Goal: Information Seeking & Learning: Find specific fact

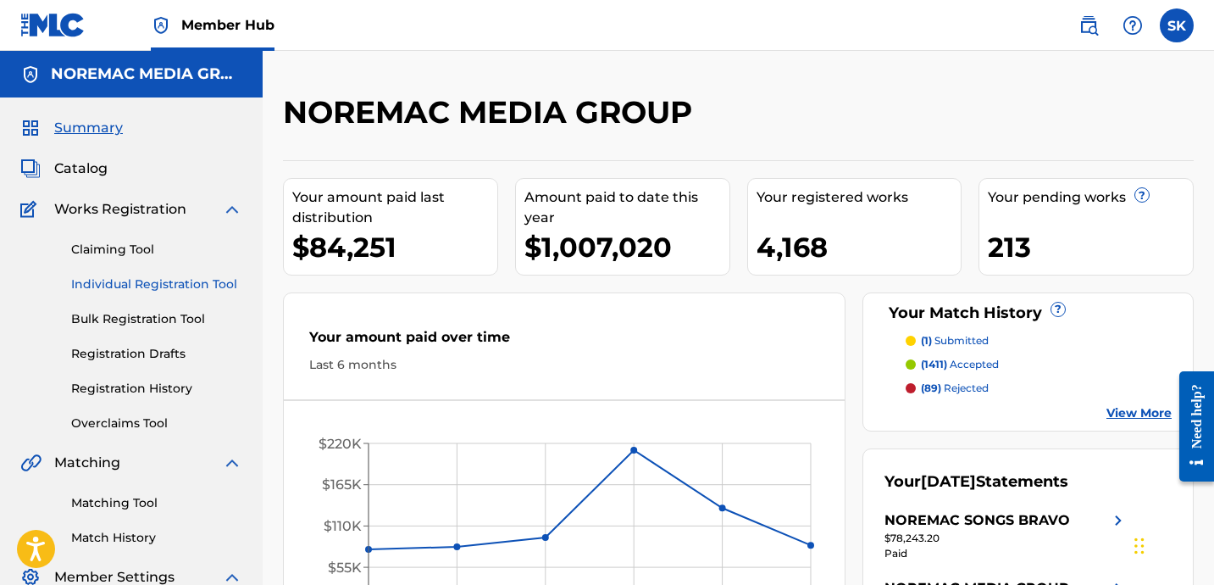
click at [134, 281] on link "Individual Registration Tool" at bounding box center [156, 284] width 171 height 18
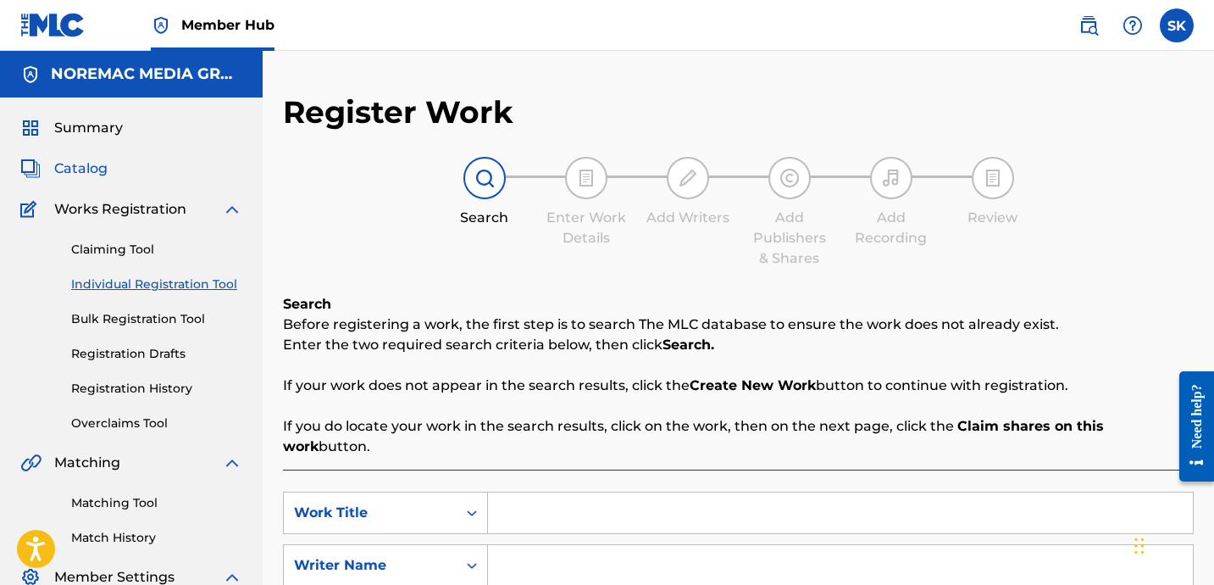
click at [86, 168] on span "Catalog" at bounding box center [80, 168] width 53 height 20
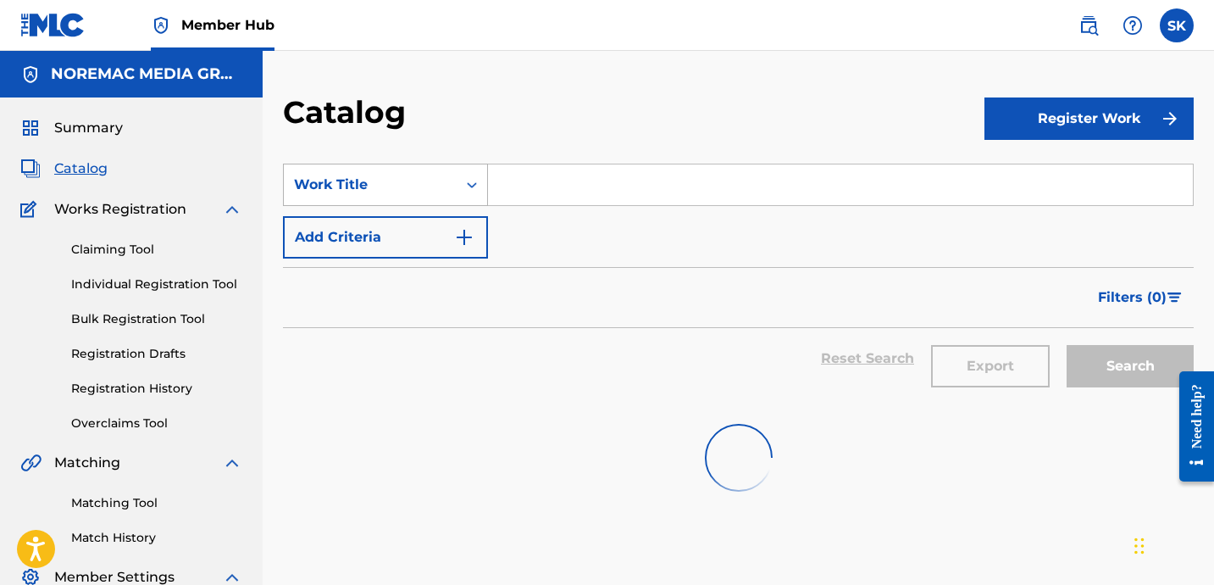
click at [430, 182] on div "Work Title" at bounding box center [370, 185] width 153 height 20
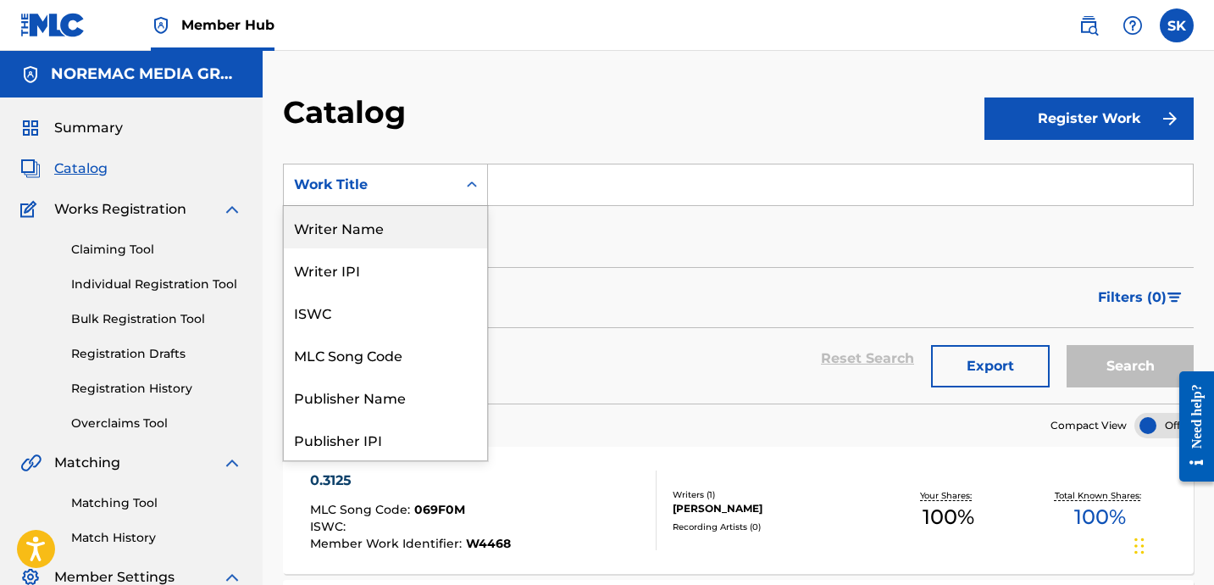
click at [360, 231] on div "Writer Name" at bounding box center [385, 227] width 203 height 42
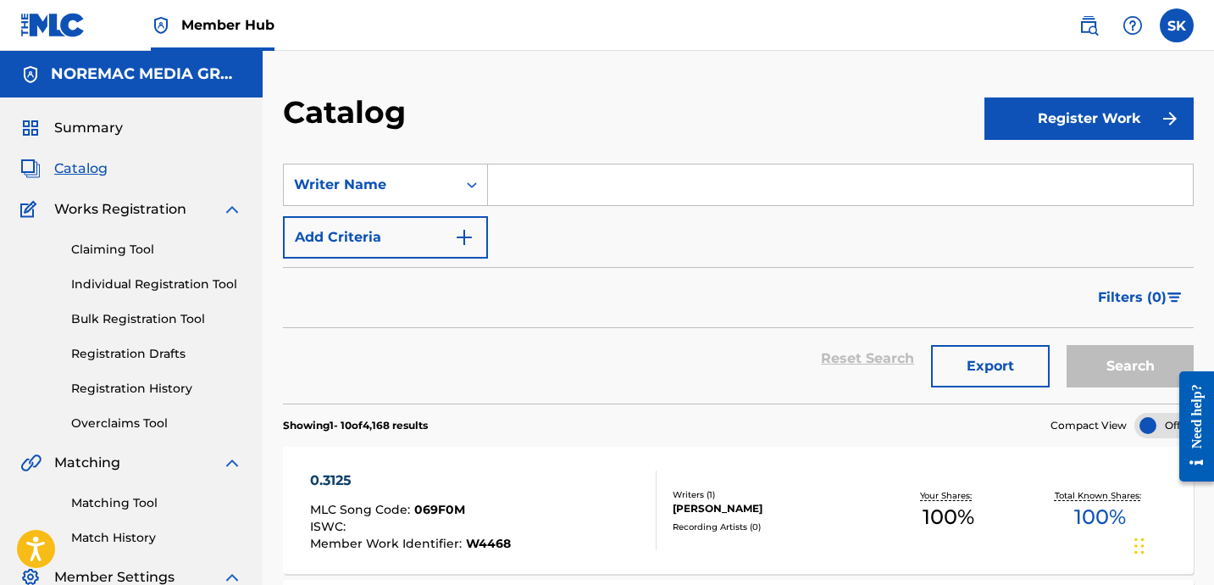
click at [499, 190] on input "Search Form" at bounding box center [840, 184] width 705 height 41
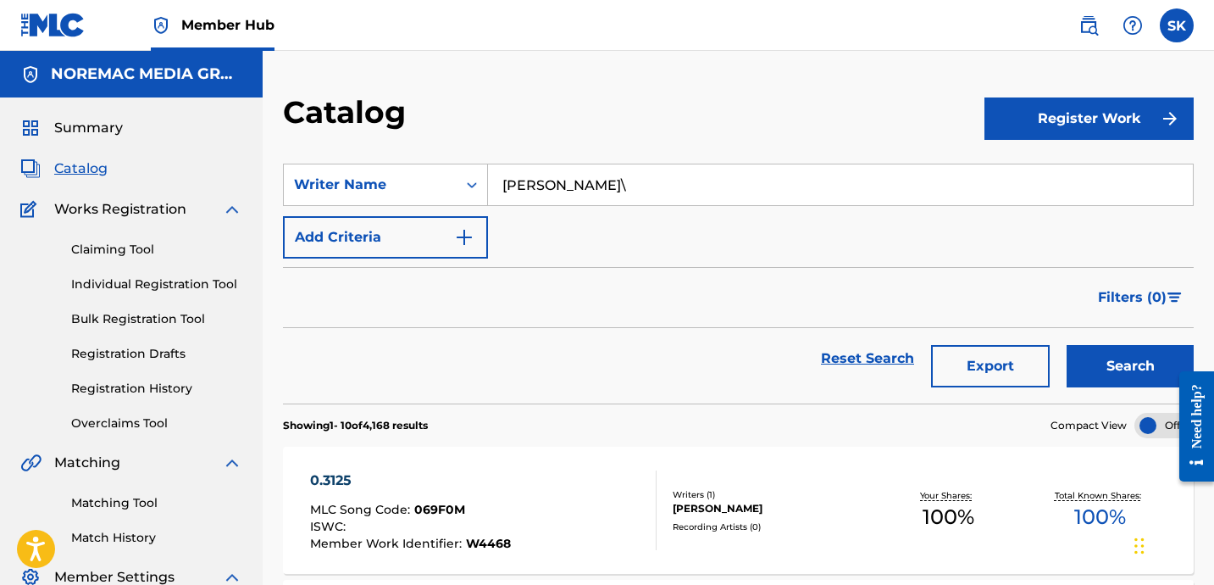
click at [1067, 345] on button "Search" at bounding box center [1130, 366] width 127 height 42
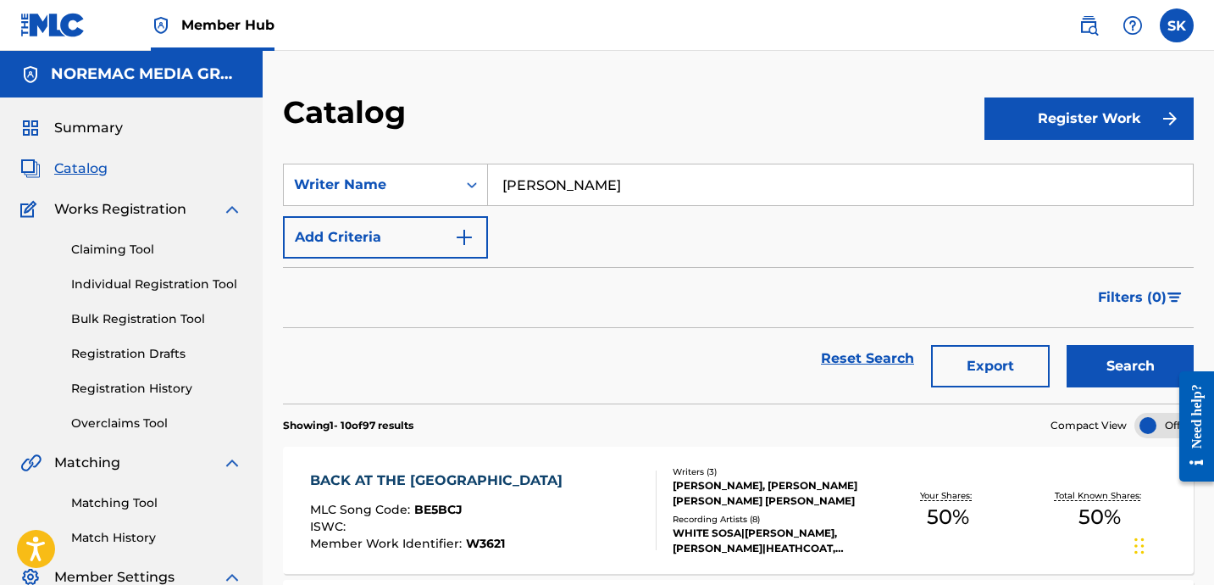
type input "[PERSON_NAME]"
click at [1067, 345] on button "Search" at bounding box center [1130, 366] width 127 height 42
click at [1022, 359] on button "Export" at bounding box center [990, 366] width 119 height 42
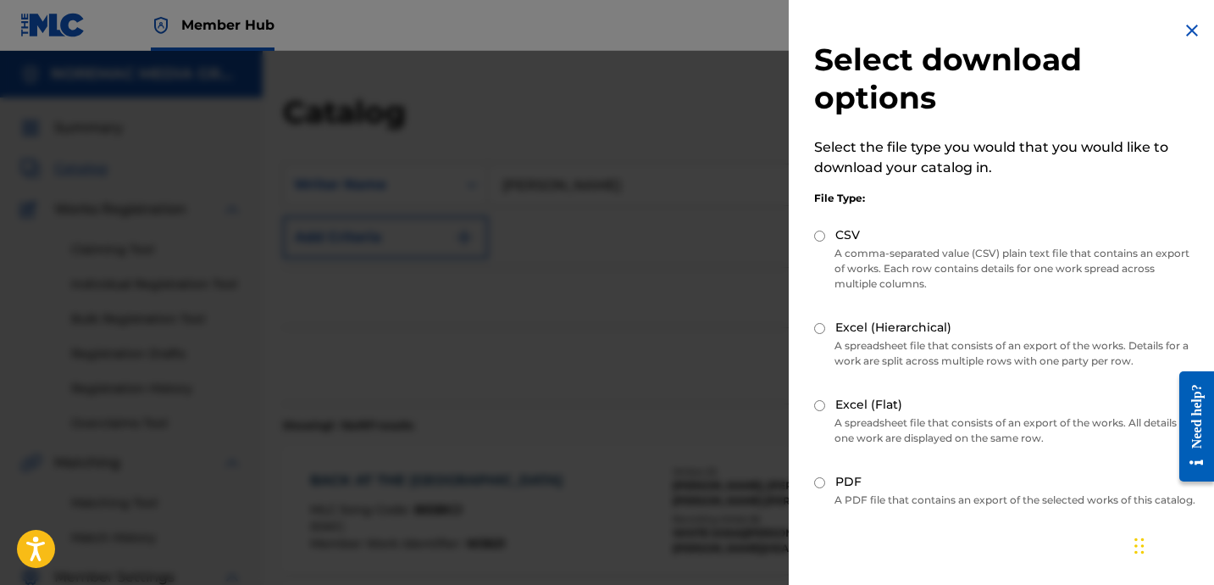
click at [835, 244] on div "CSV" at bounding box center [1005, 235] width 383 height 19
click at [839, 236] on label "CSV" at bounding box center [848, 235] width 25 height 18
click at [825, 236] on input "CSV" at bounding box center [819, 236] width 11 height 11
radio input "true"
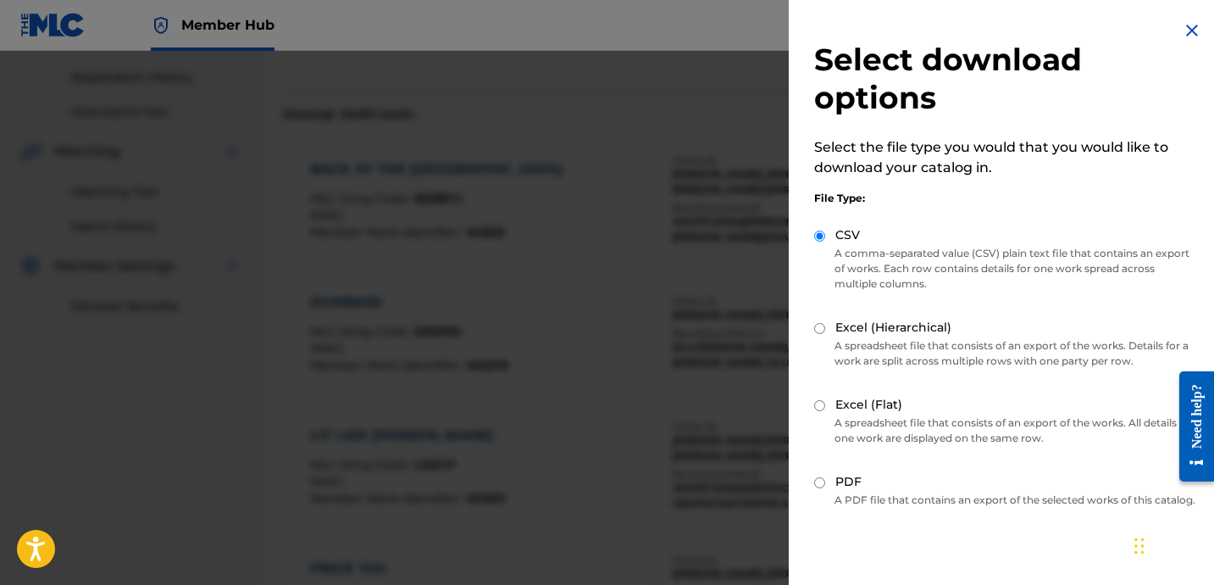
scroll to position [86, 0]
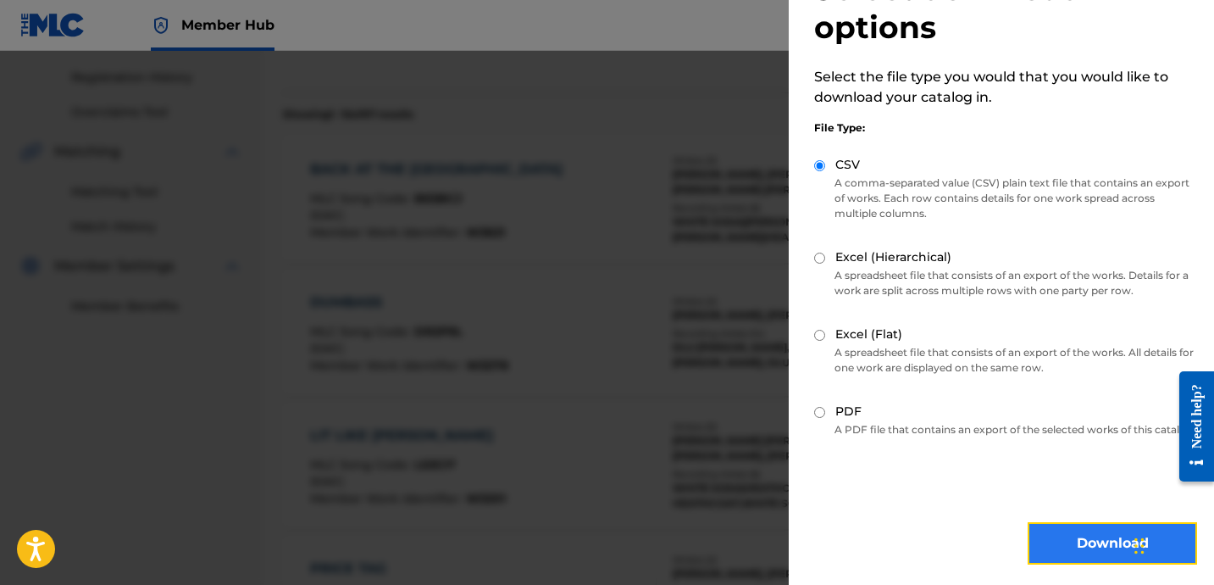
click at [1056, 532] on button "Download" at bounding box center [1112, 543] width 169 height 42
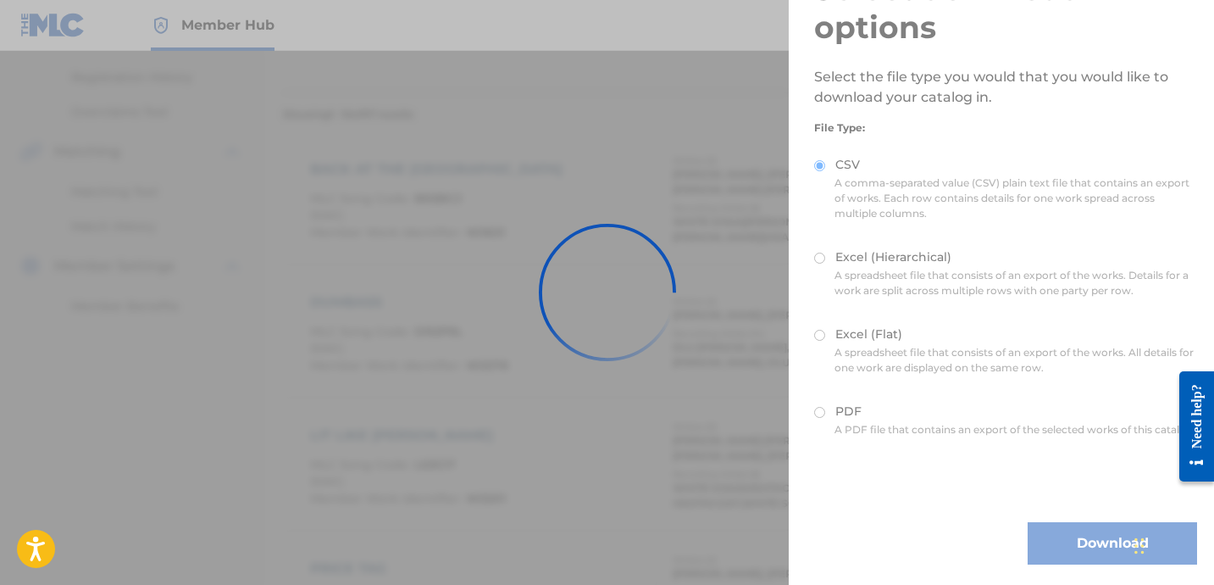
scroll to position [0, 0]
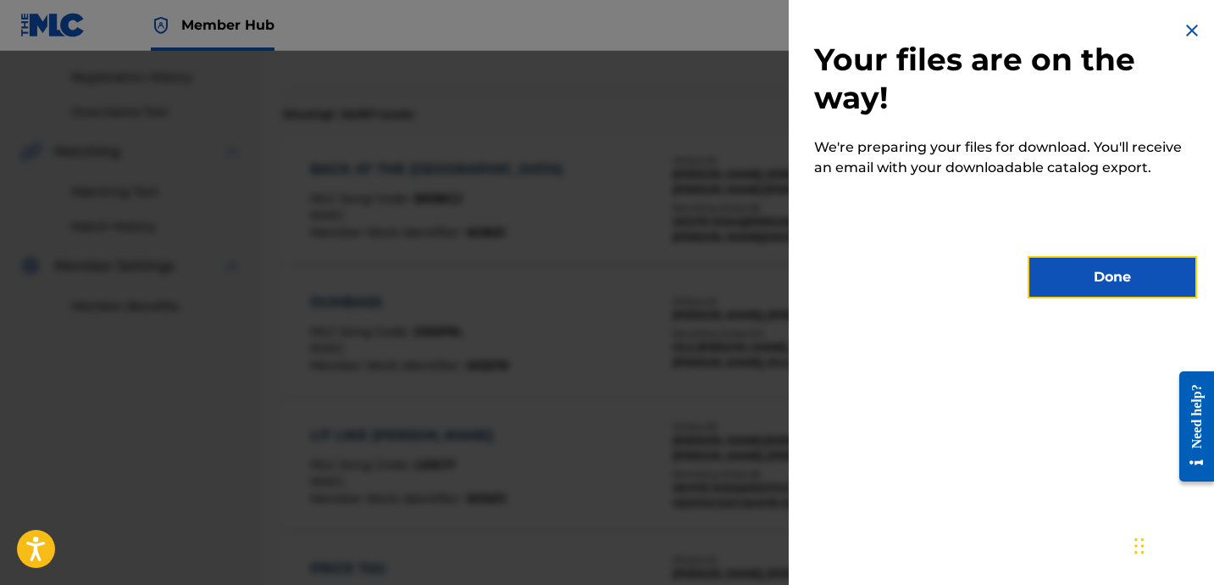
click at [1075, 280] on button "Done" at bounding box center [1112, 277] width 169 height 42
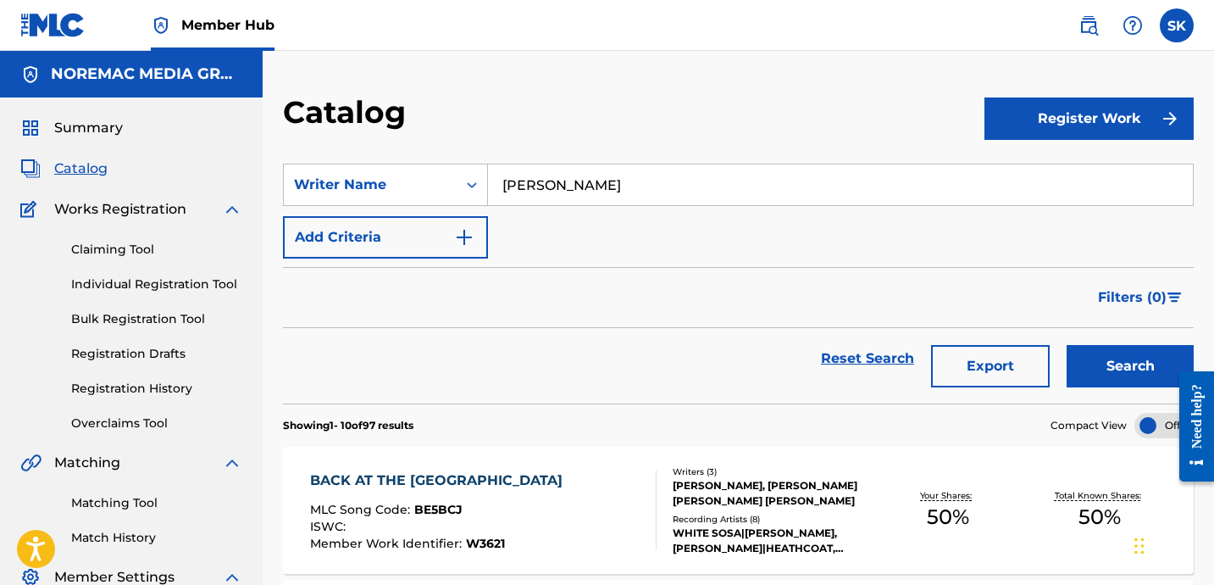
click at [753, 136] on div "Catalog" at bounding box center [634, 118] width 702 height 50
click at [564, 186] on input "[PERSON_NAME]" at bounding box center [840, 184] width 705 height 41
click at [415, 186] on div "Writer Name" at bounding box center [370, 185] width 153 height 20
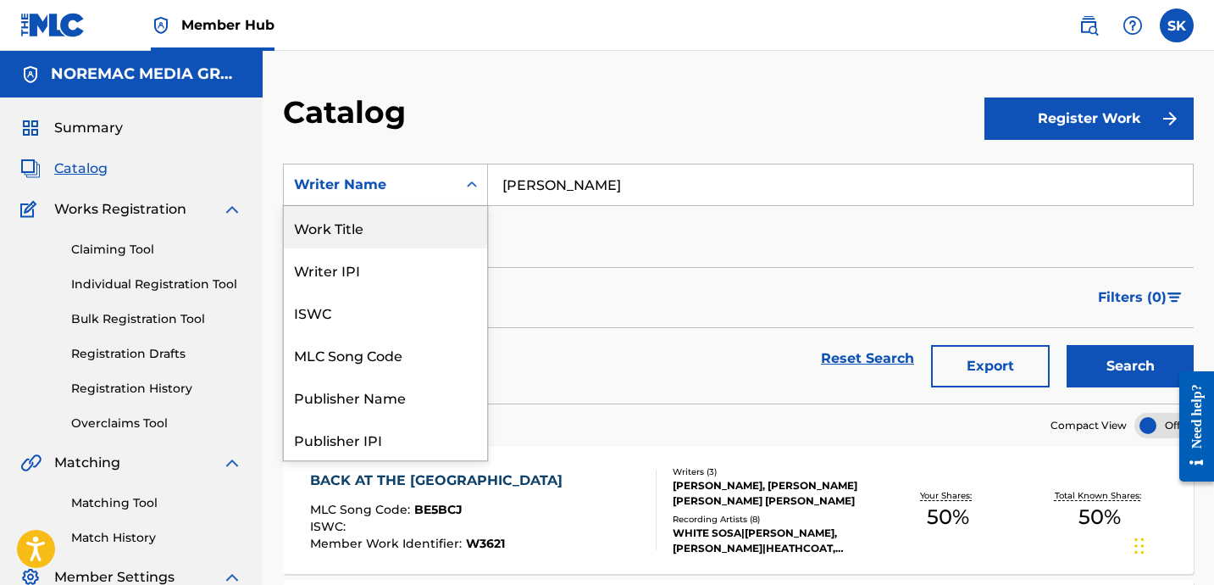
click at [387, 236] on div "Work Title" at bounding box center [385, 227] width 203 height 42
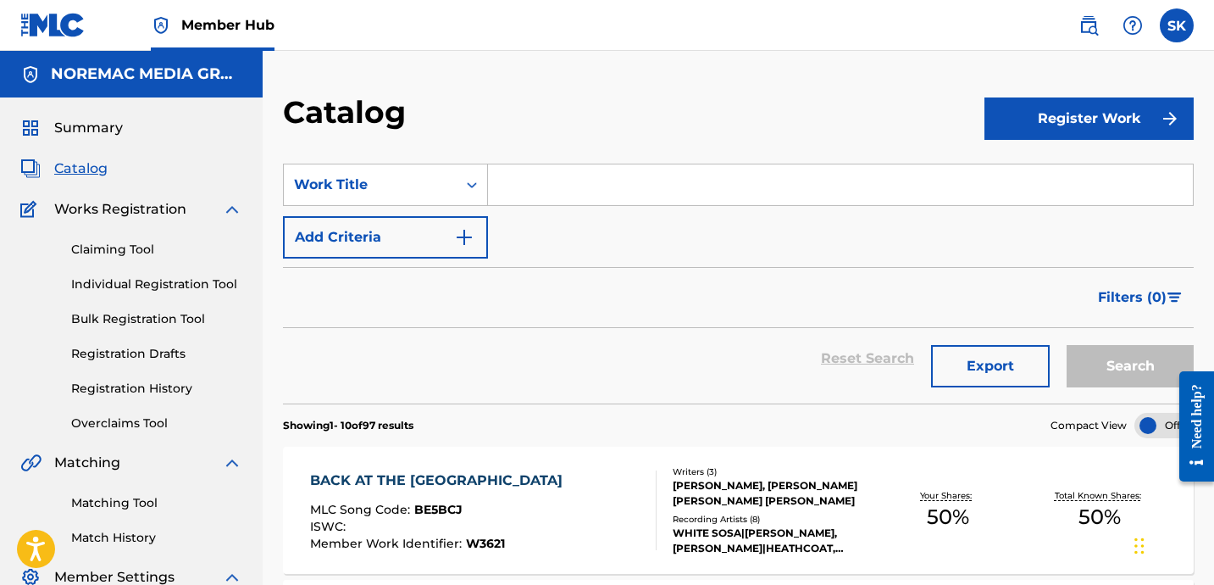
click at [538, 176] on input "Search Form" at bounding box center [840, 184] width 705 height 41
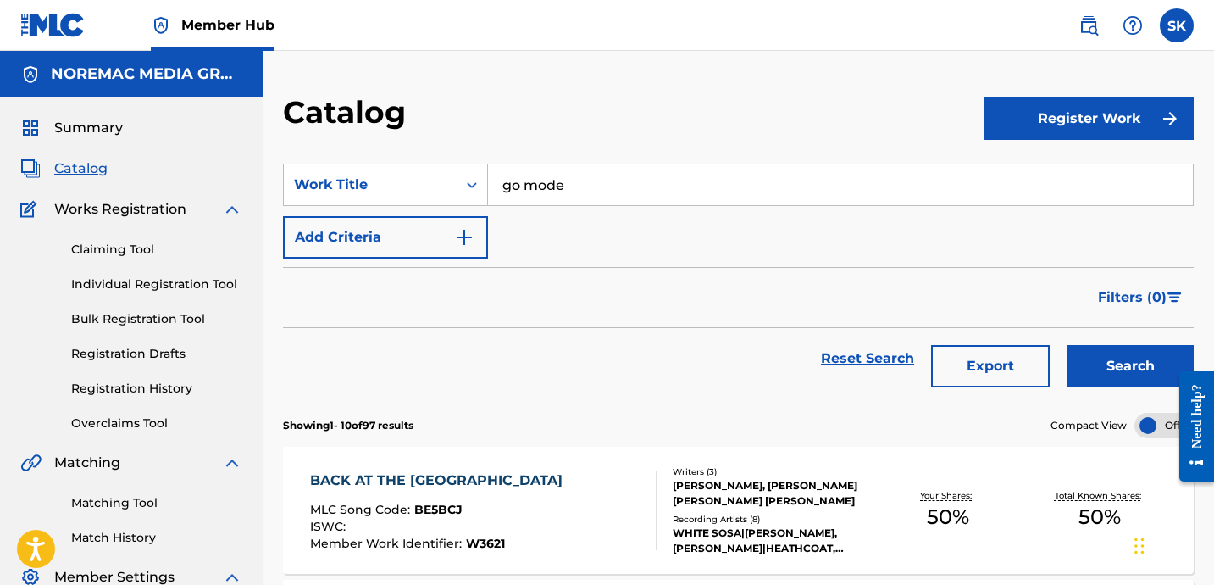
type input "go mode"
click at [1067, 345] on button "Search" at bounding box center [1130, 366] width 127 height 42
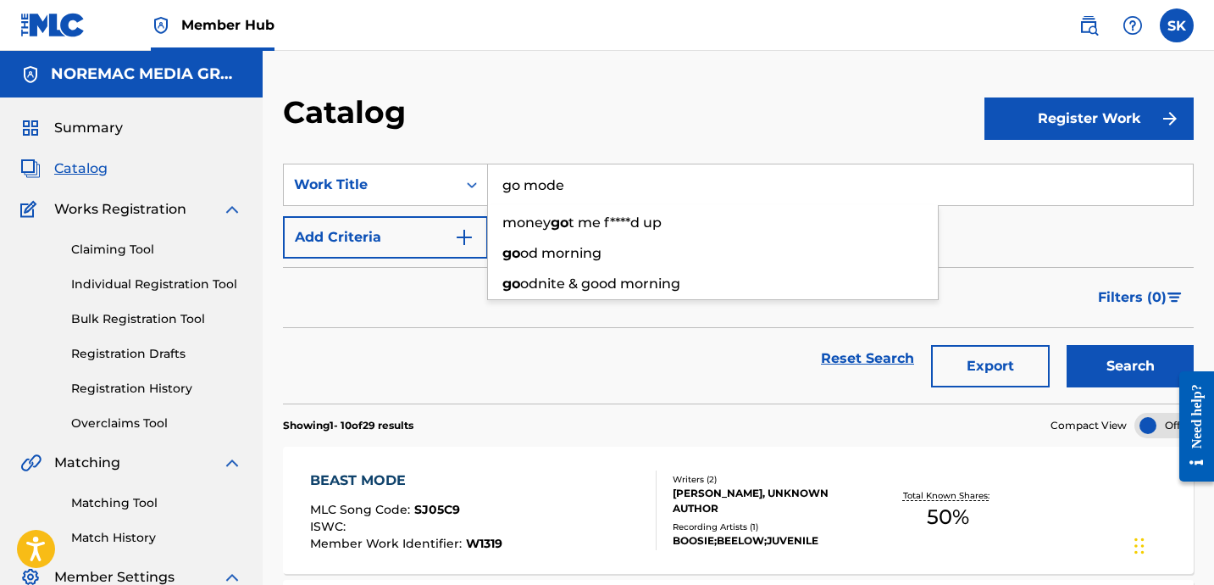
click at [362, 309] on div "Filters ( 0 )" at bounding box center [738, 297] width 911 height 61
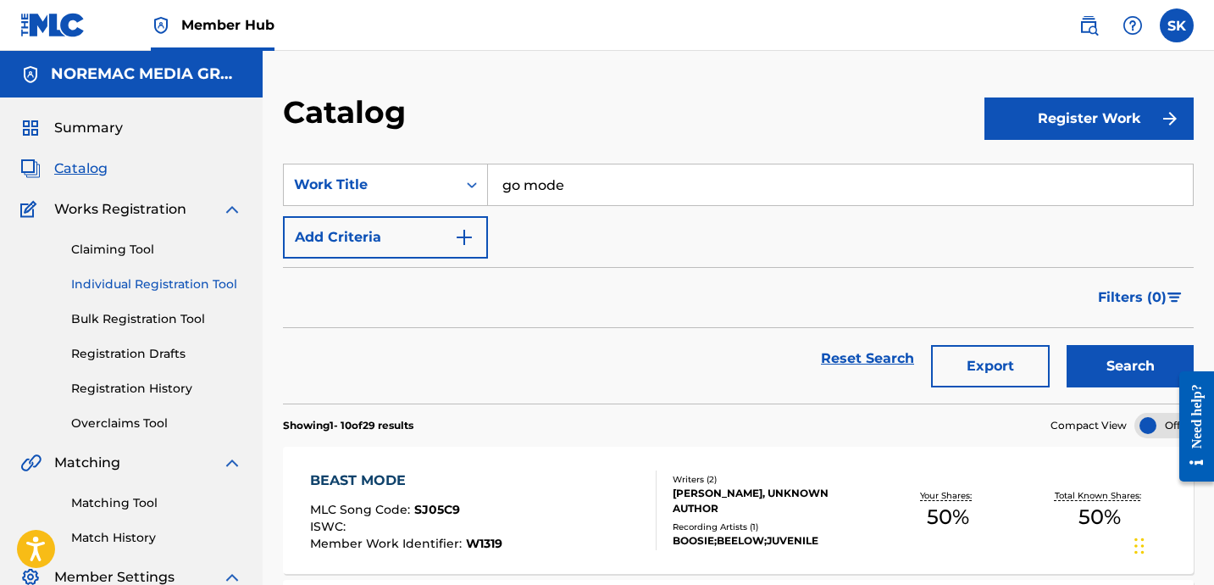
click at [169, 280] on link "Individual Registration Tool" at bounding box center [156, 284] width 171 height 18
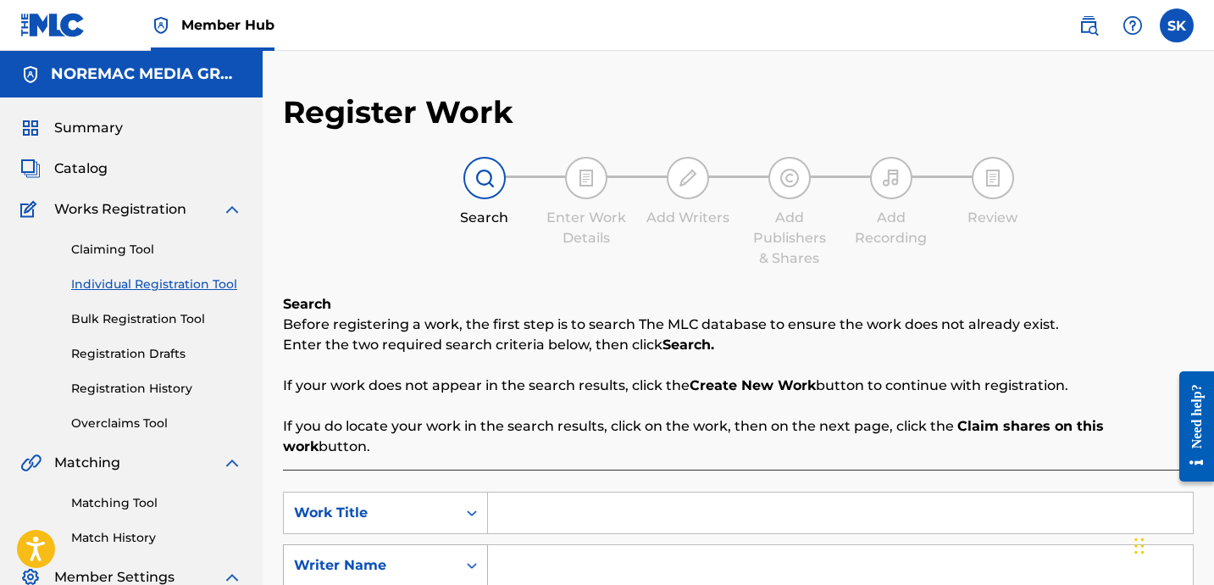
scroll to position [136, 0]
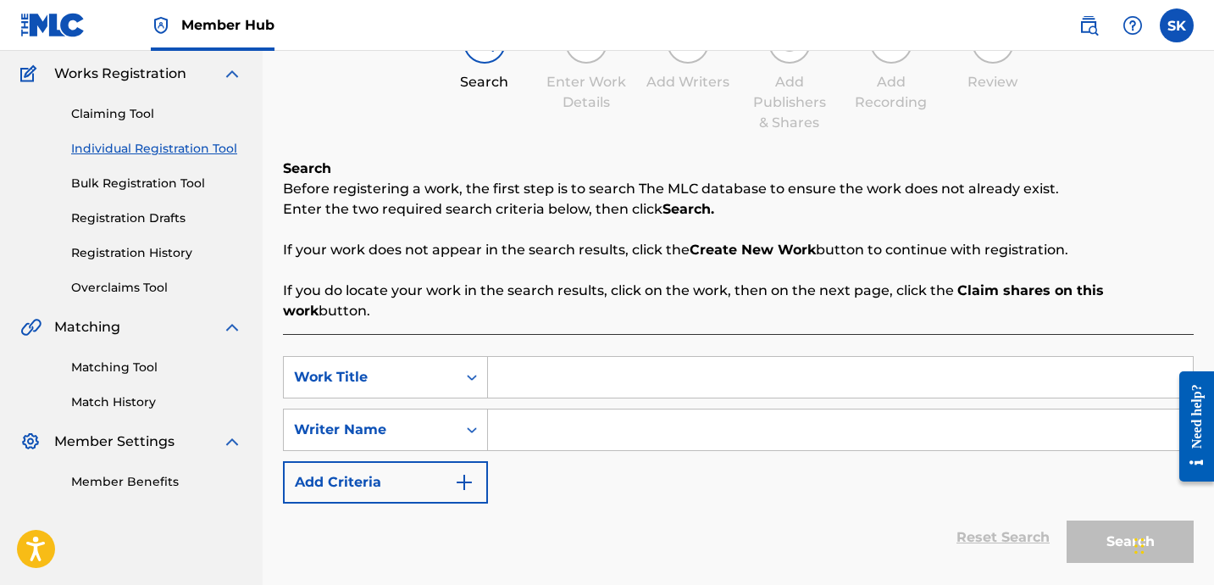
click at [544, 384] on div "SearchWithCriteria1e1c170e-dde8-47b3-bc80-fbd3c2d38abc Work Title SearchWithCri…" at bounding box center [738, 429] width 911 height 147
click at [546, 360] on input "Search Form" at bounding box center [840, 377] width 705 height 41
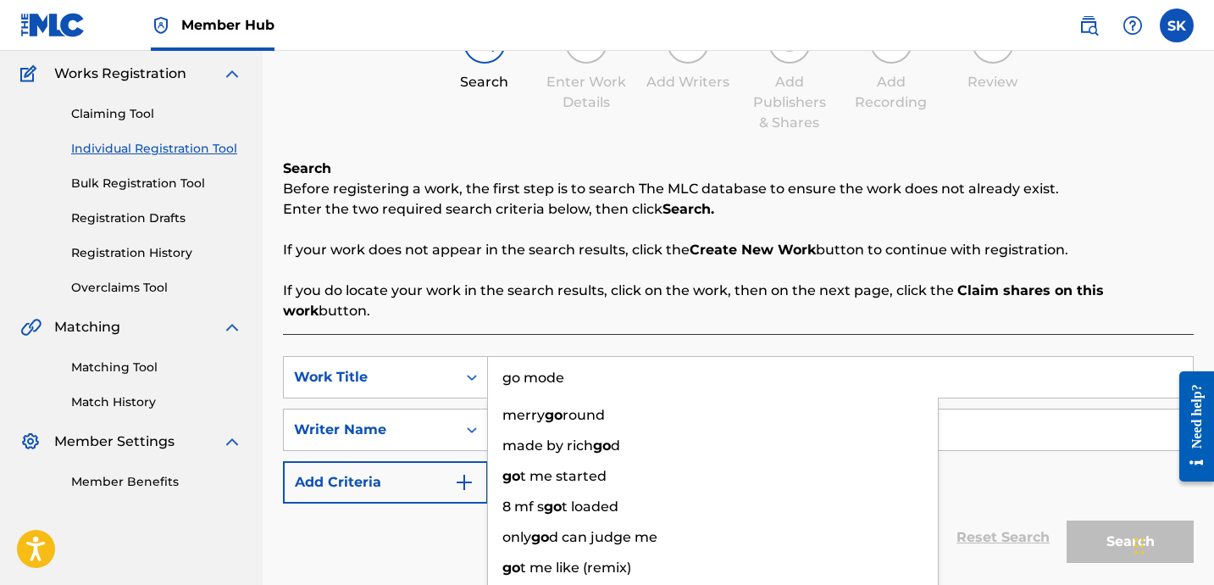
type input "go mode"
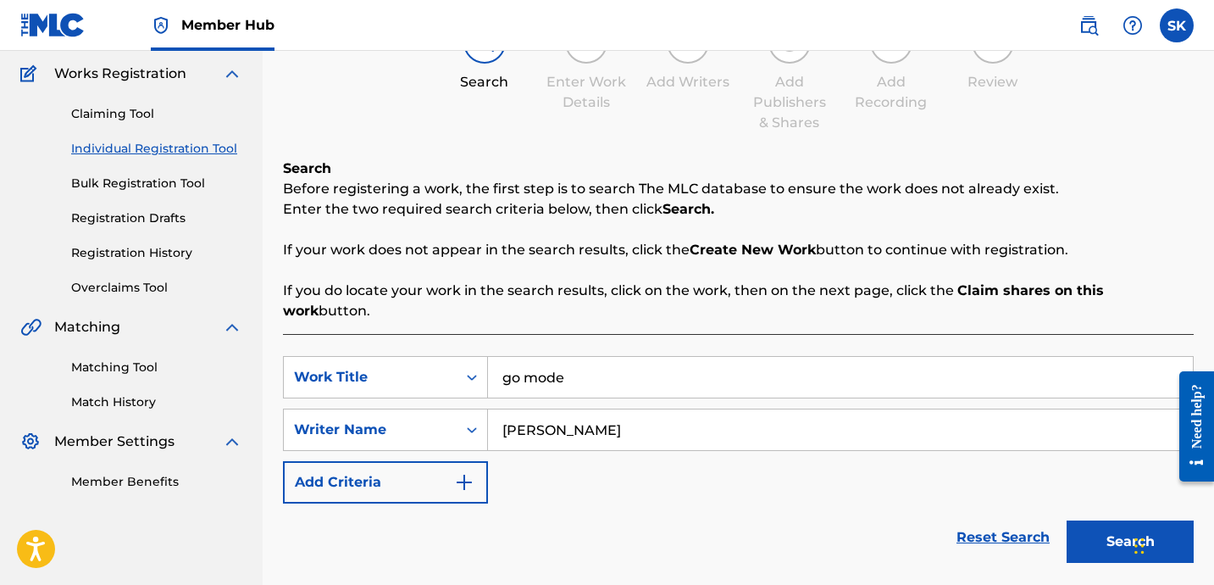
type input "[PERSON_NAME]"
click at [1067, 520] on button "Search" at bounding box center [1130, 541] width 127 height 42
click at [530, 512] on div "Reset Search Search" at bounding box center [738, 537] width 911 height 68
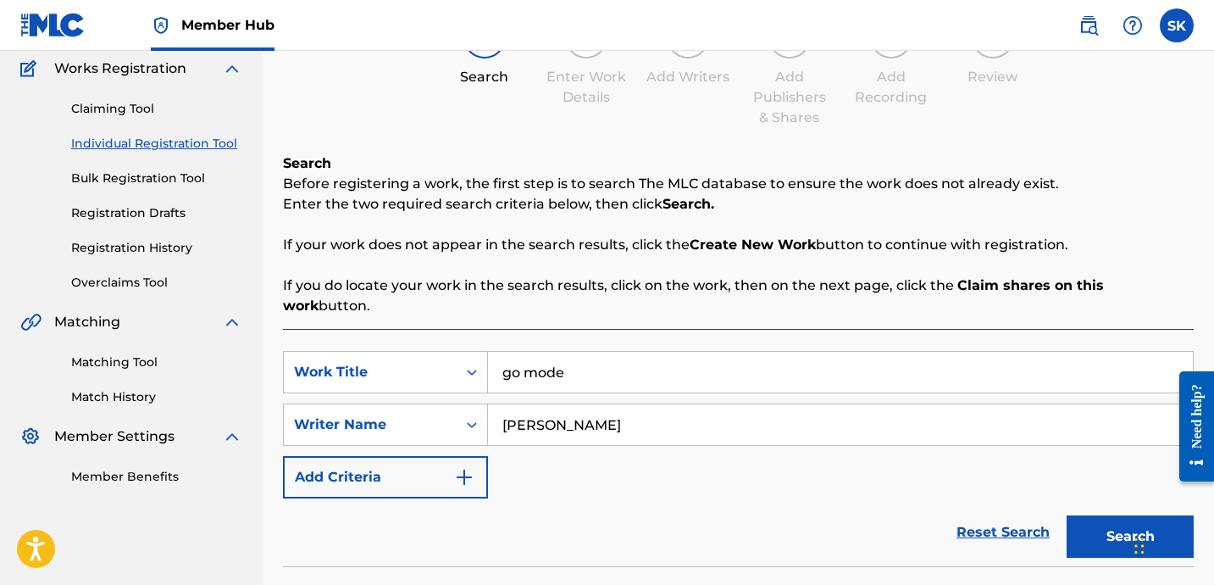
scroll to position [0, 0]
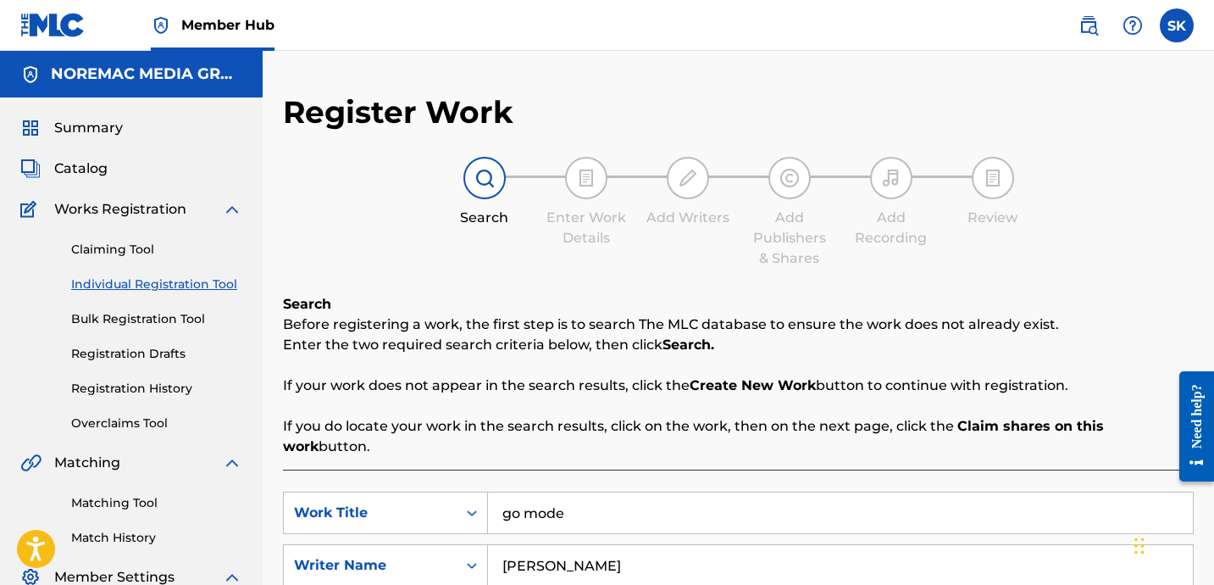
click at [85, 157] on div "Summary Catalog Works Registration Claiming Tool Individual Registration Tool B…" at bounding box center [131, 371] width 263 height 549
click at [90, 164] on span "Catalog" at bounding box center [80, 168] width 53 height 20
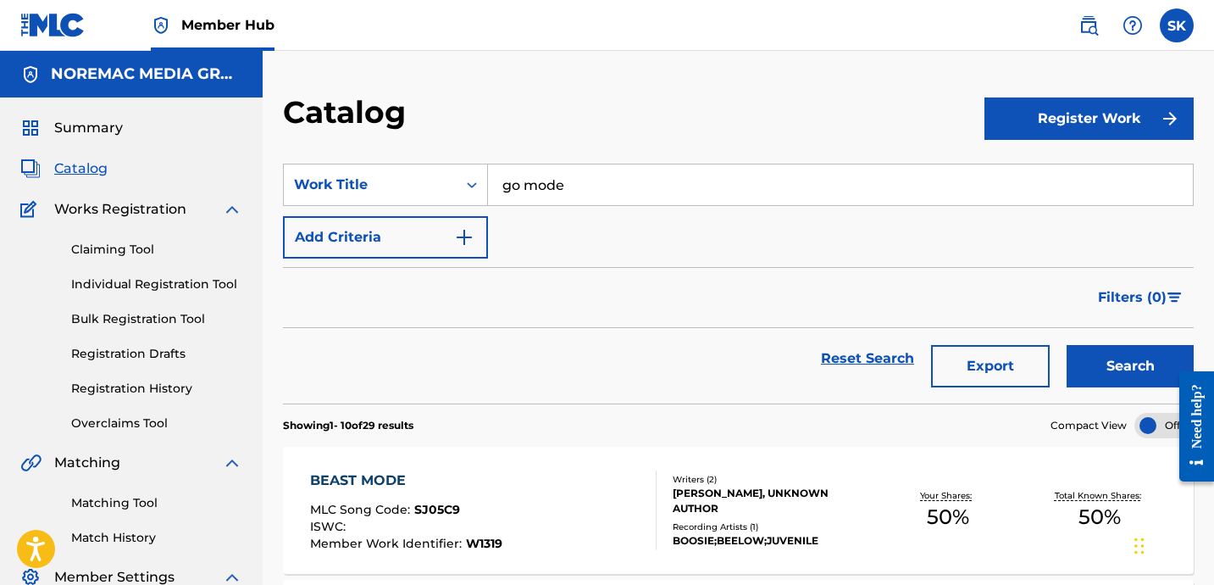
click at [527, 179] on input "go mode" at bounding box center [840, 184] width 705 height 41
click at [526, 181] on input "go mode" at bounding box center [840, 184] width 705 height 41
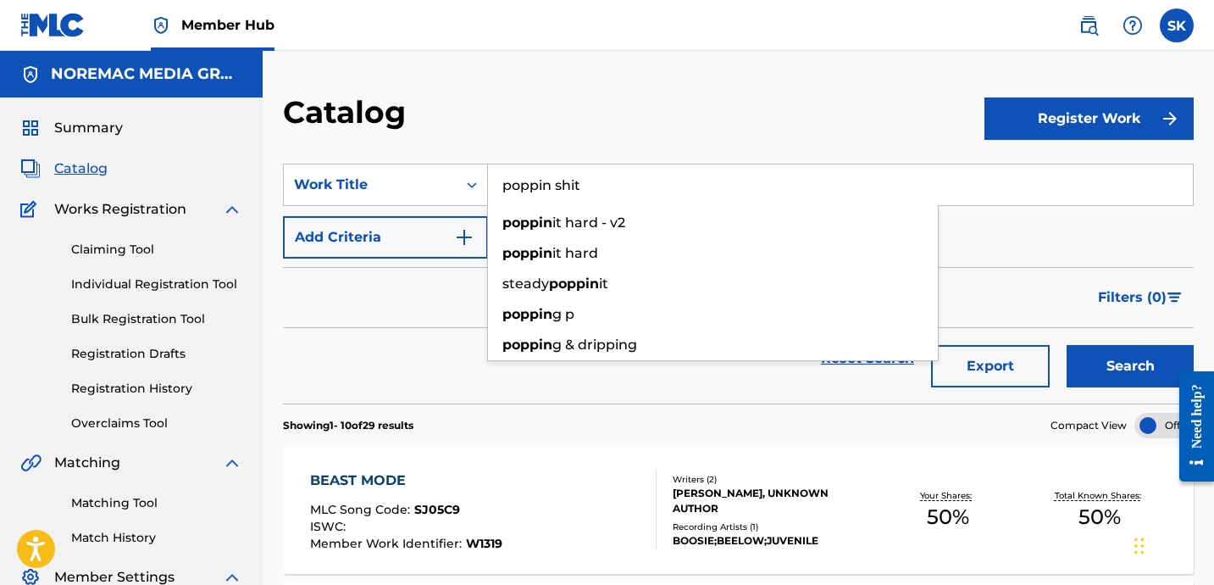
click at [1067, 345] on button "Search" at bounding box center [1130, 366] width 127 height 42
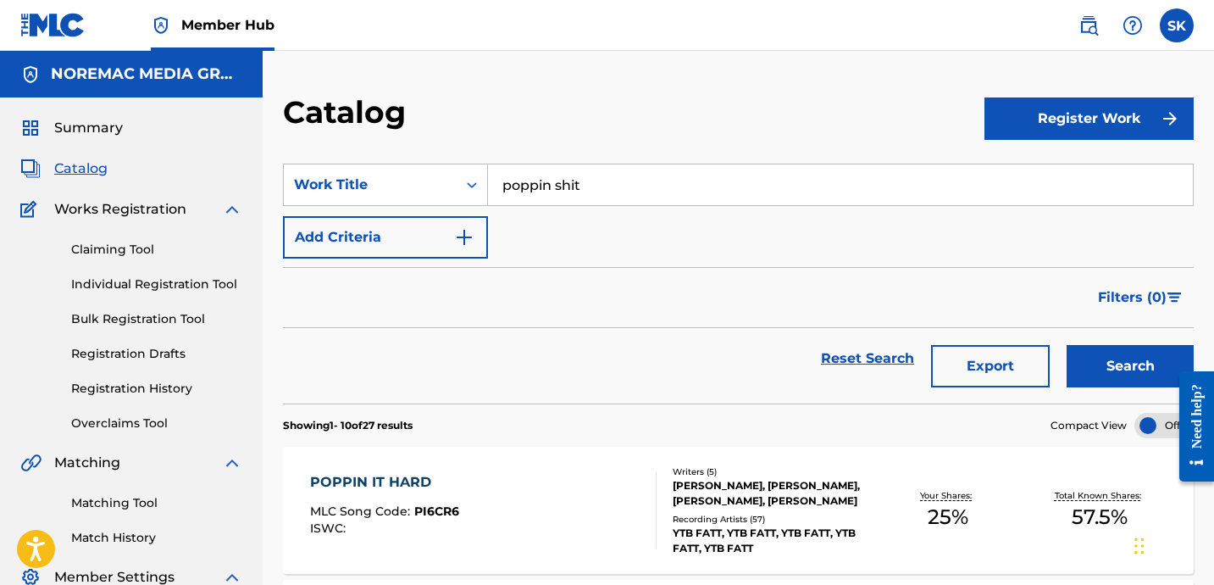
click at [539, 168] on input "poppin shit" at bounding box center [840, 184] width 705 height 41
click at [540, 169] on input "poppin shit" at bounding box center [840, 184] width 705 height 41
click at [1067, 345] on button "Search" at bounding box center [1130, 366] width 127 height 42
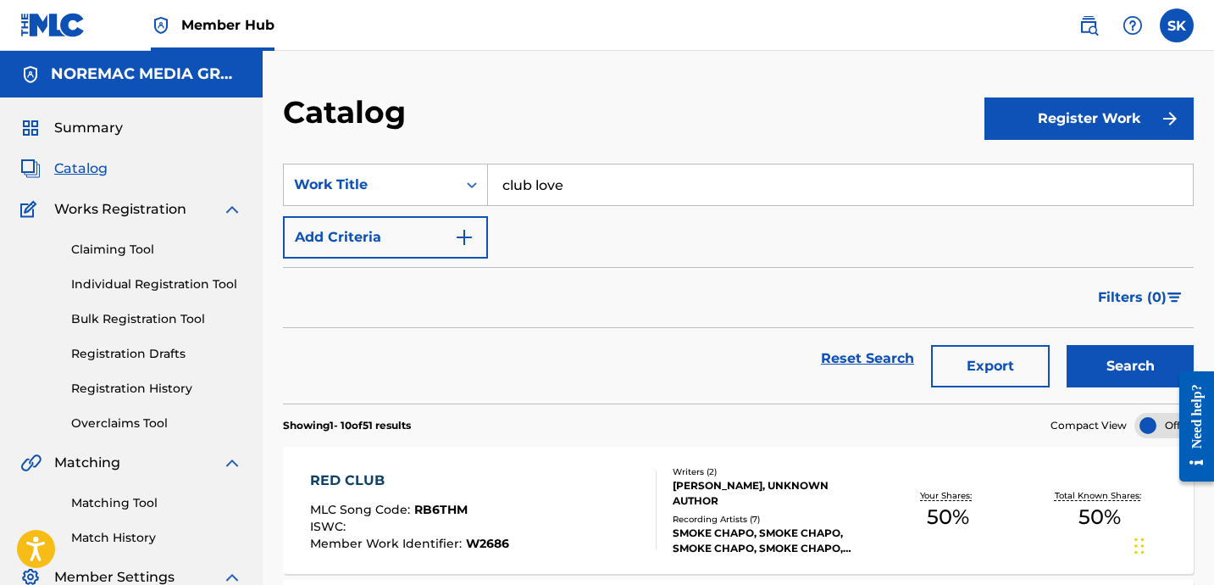
click at [540, 169] on input "club love" at bounding box center [840, 184] width 705 height 41
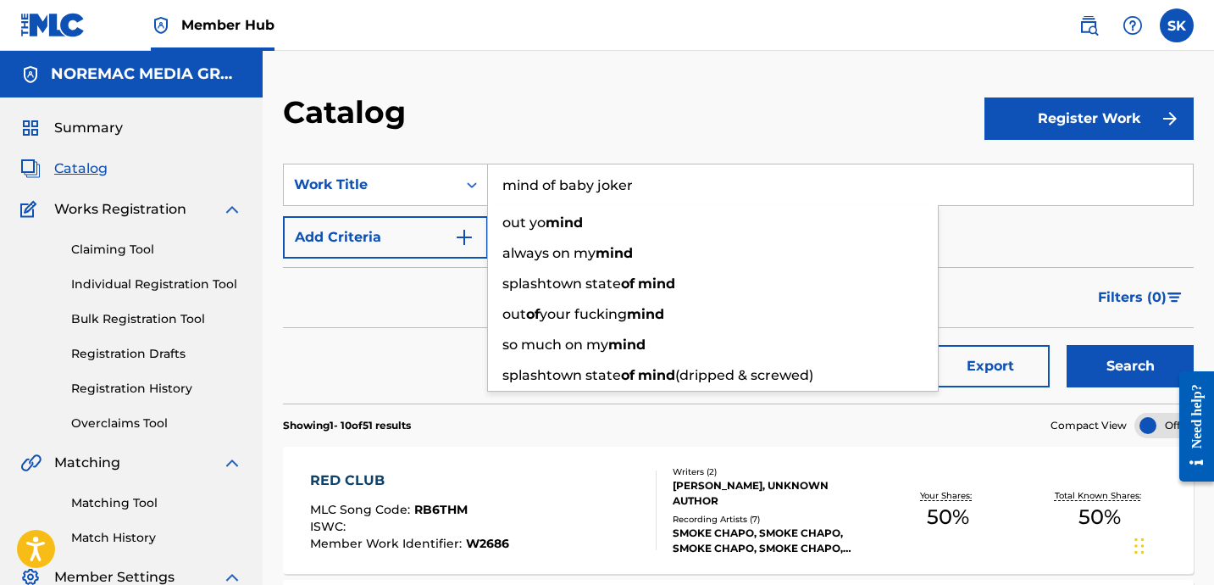
click at [1067, 345] on button "Search" at bounding box center [1130, 366] width 127 height 42
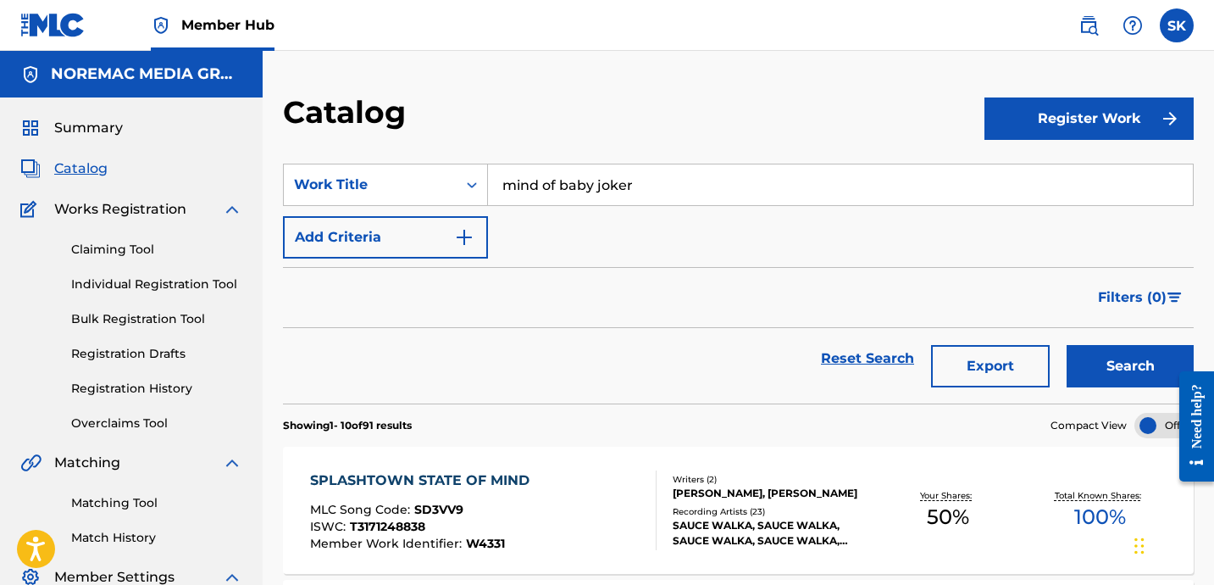
click at [573, 328] on div "Reset Search Export Search" at bounding box center [738, 358] width 911 height 61
click at [567, 194] on input "mind of baby joker" at bounding box center [840, 184] width 705 height 41
click at [1067, 345] on button "Search" at bounding box center [1130, 366] width 127 height 42
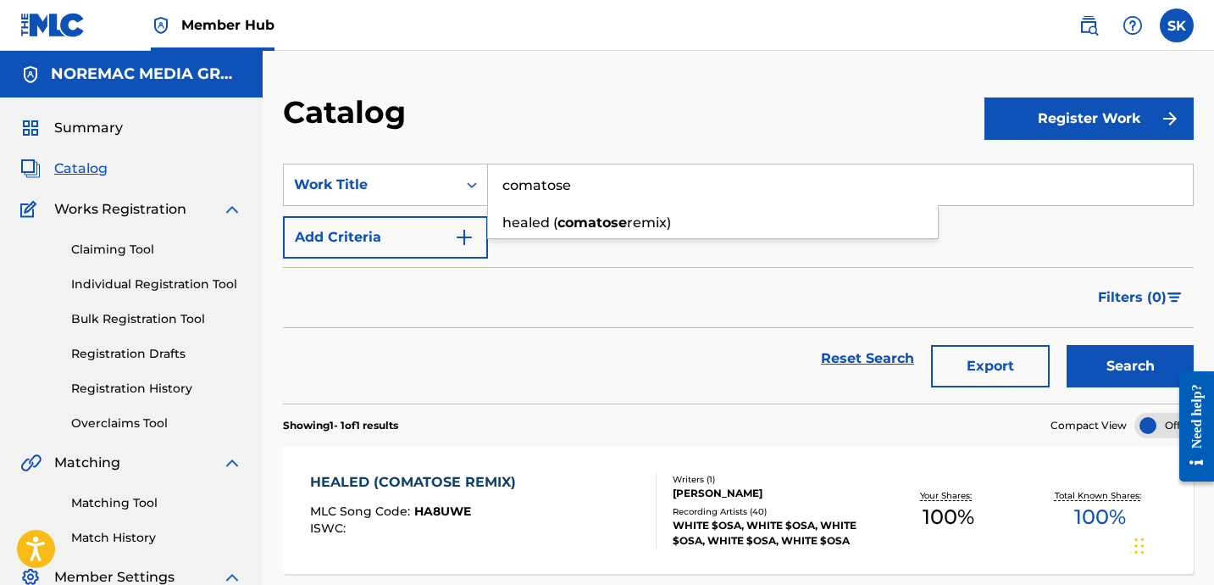
click at [567, 194] on input "comatose" at bounding box center [840, 184] width 705 height 41
click at [581, 190] on input "comatose" at bounding box center [840, 184] width 705 height 41
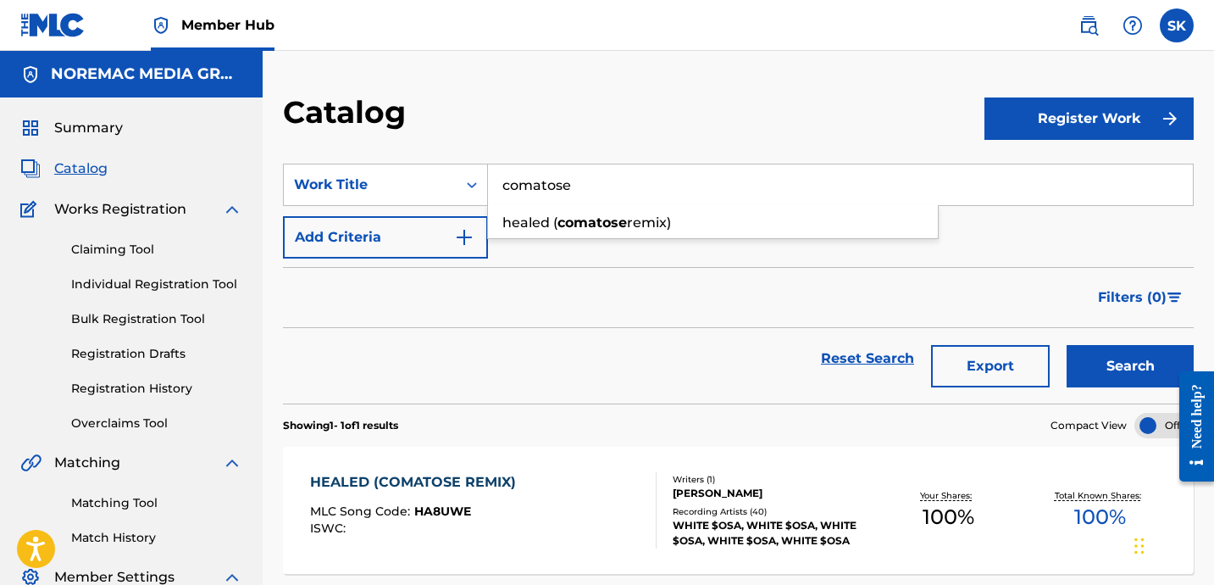
click at [581, 190] on input "comatose" at bounding box center [840, 184] width 705 height 41
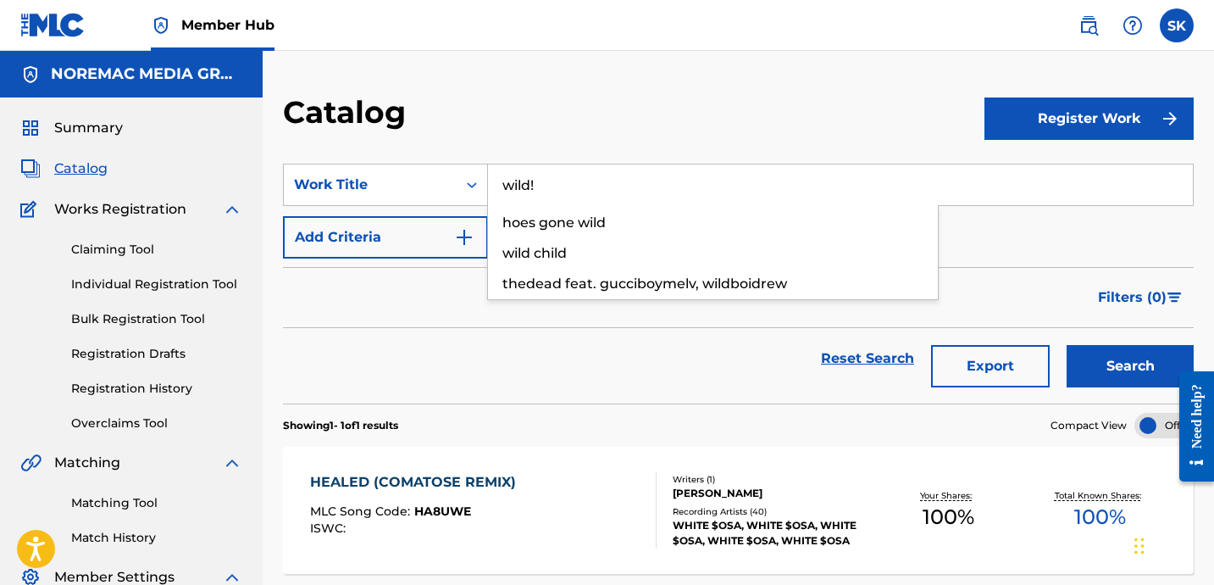
click at [1067, 345] on button "Search" at bounding box center [1130, 366] width 127 height 42
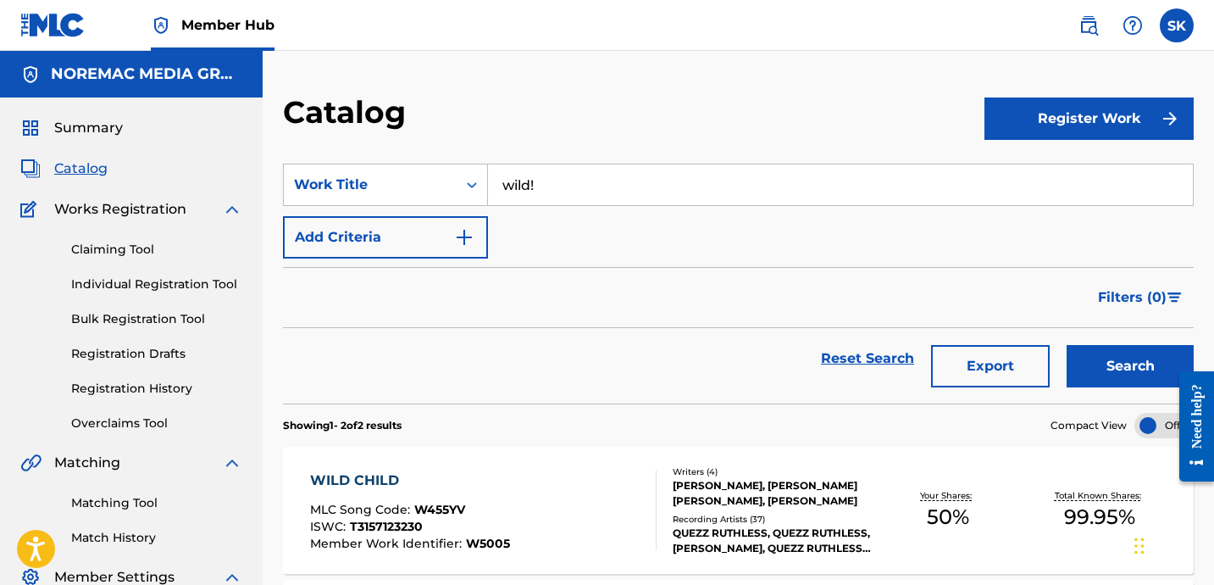
click at [573, 196] on input "wild!" at bounding box center [840, 184] width 705 height 41
click at [1067, 345] on button "Search" at bounding box center [1130, 366] width 127 height 42
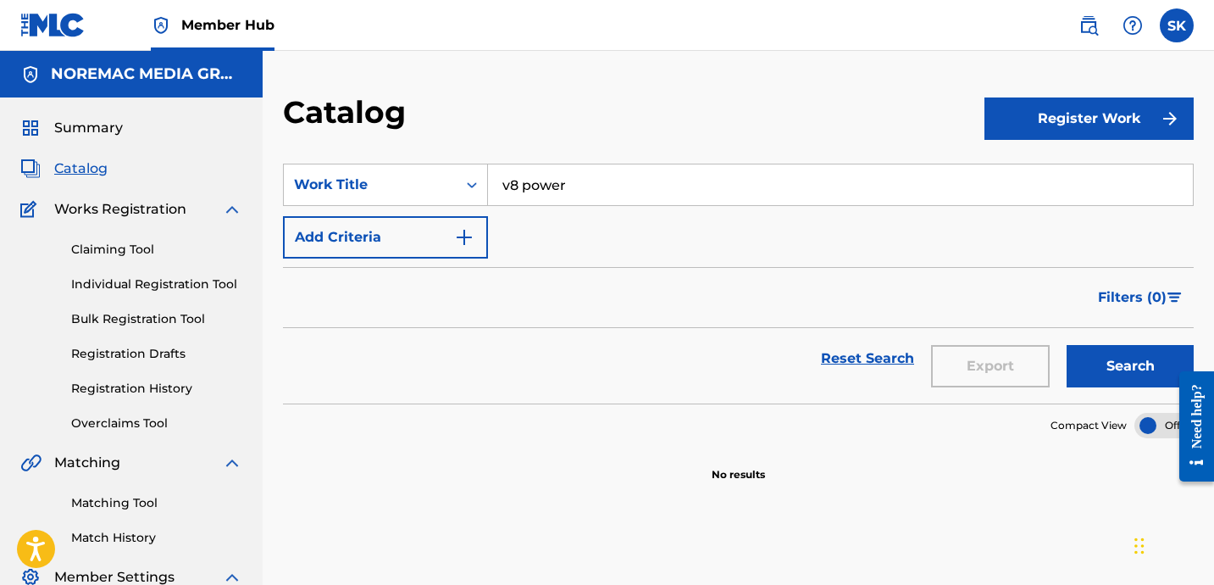
click at [601, 175] on input "v8 power" at bounding box center [840, 184] width 705 height 41
click at [1067, 345] on button "Search" at bounding box center [1130, 366] width 127 height 42
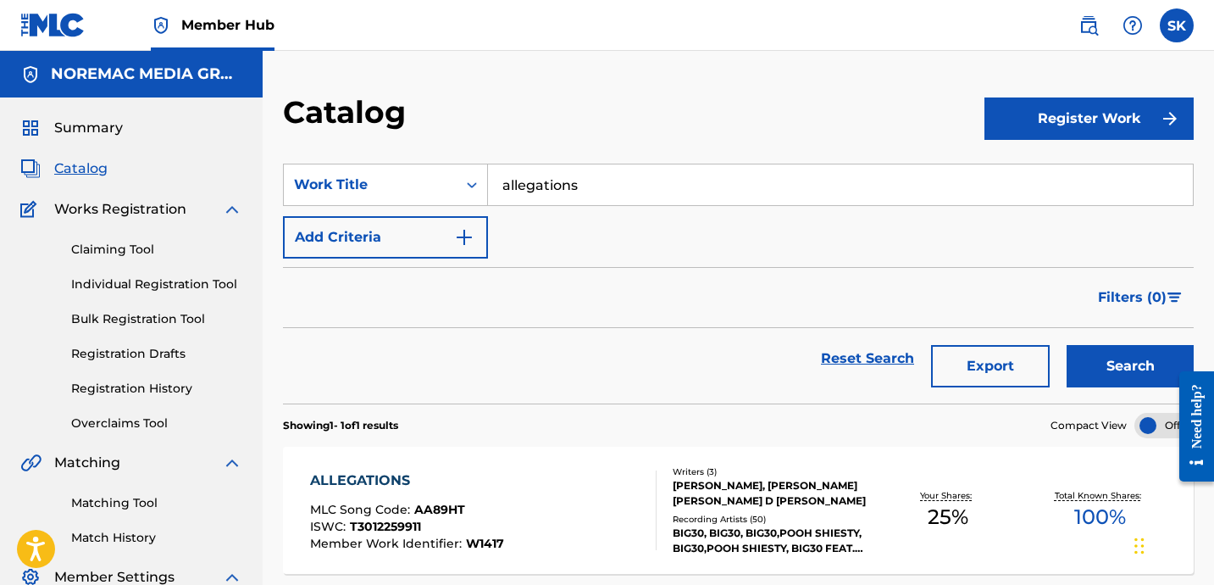
drag, startPoint x: 634, startPoint y: 271, endPoint x: 642, endPoint y: 316, distance: 45.6
click at [635, 272] on div "Filters ( 0 )" at bounding box center [738, 297] width 911 height 61
click at [575, 178] on input "allegations" at bounding box center [840, 184] width 705 height 41
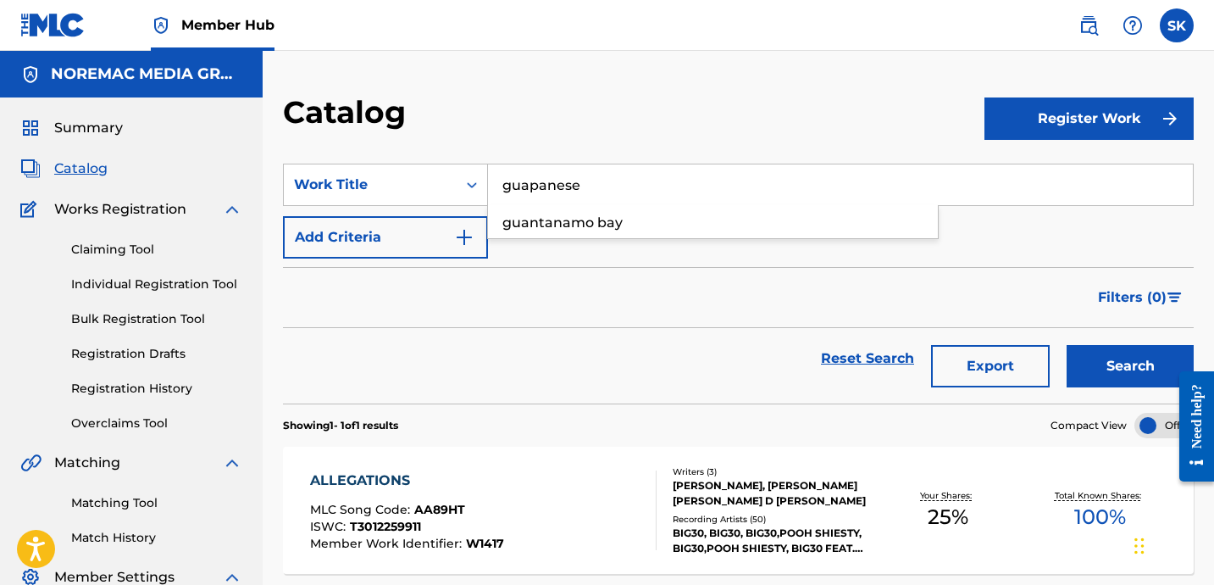
click at [1067, 345] on button "Search" at bounding box center [1130, 366] width 127 height 42
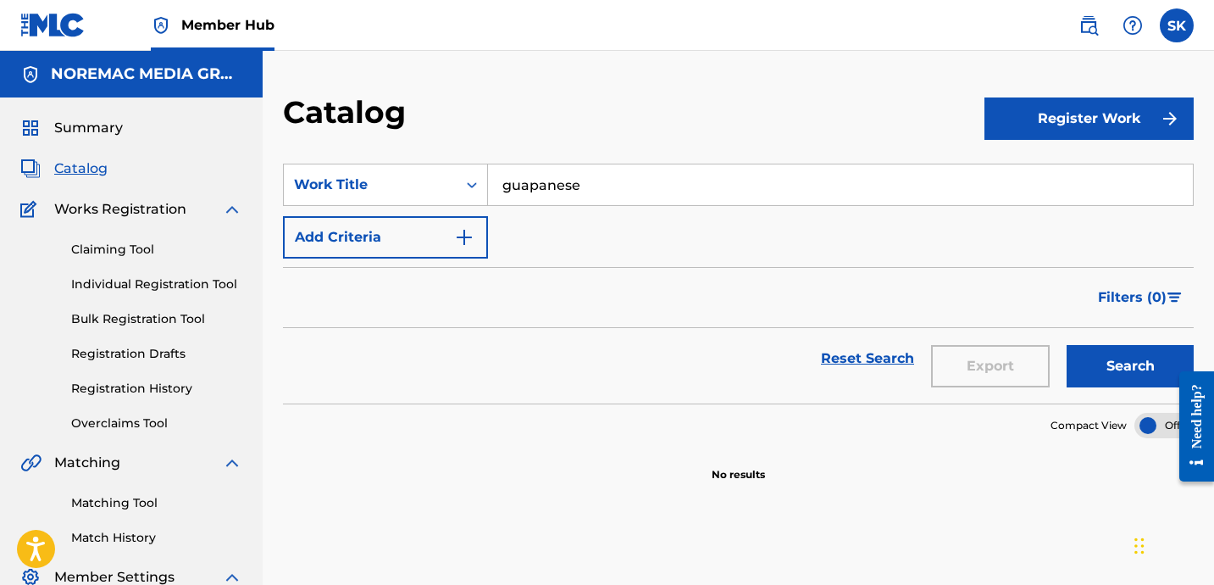
click at [607, 197] on input "guapanese" at bounding box center [840, 184] width 705 height 41
click at [1067, 345] on button "Search" at bounding box center [1130, 366] width 127 height 42
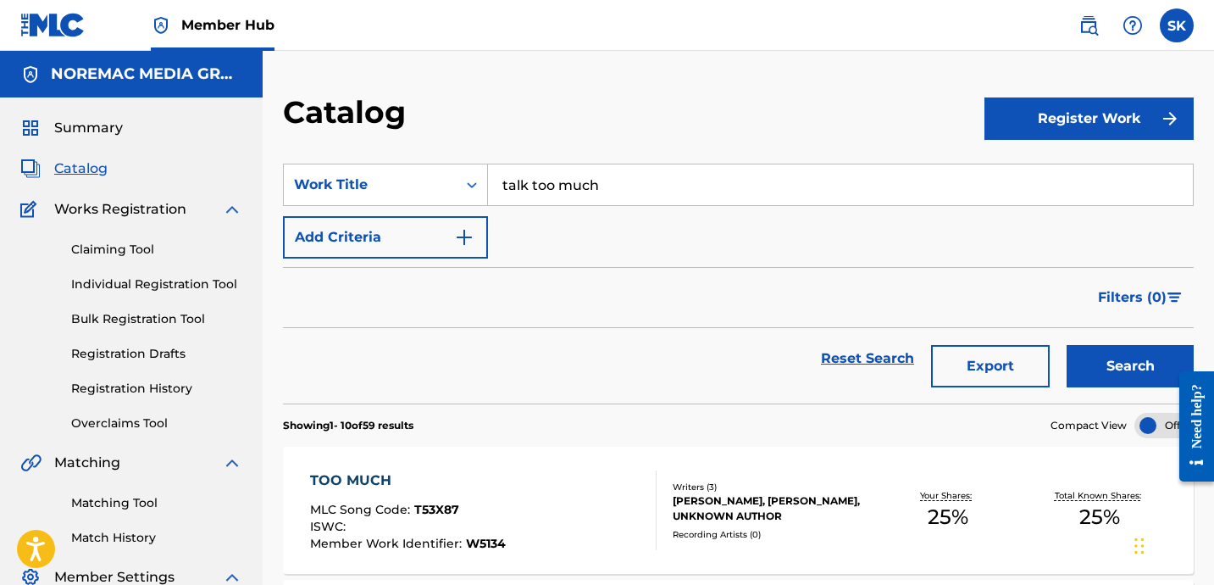
click at [549, 190] on input "talk too much" at bounding box center [840, 184] width 705 height 41
type input "clear fruit"
click at [1067, 345] on button "Search" at bounding box center [1130, 366] width 127 height 42
